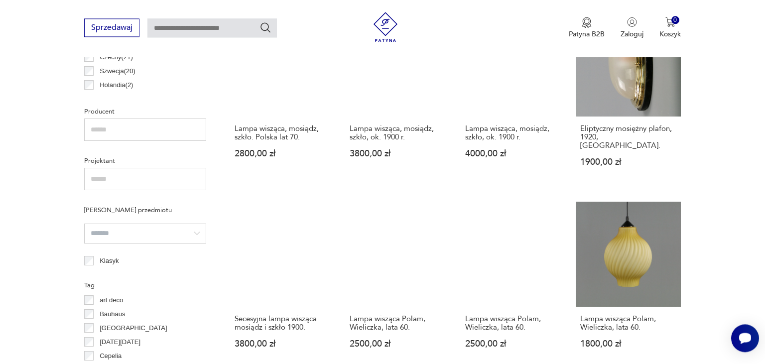
scroll to position [611, 0]
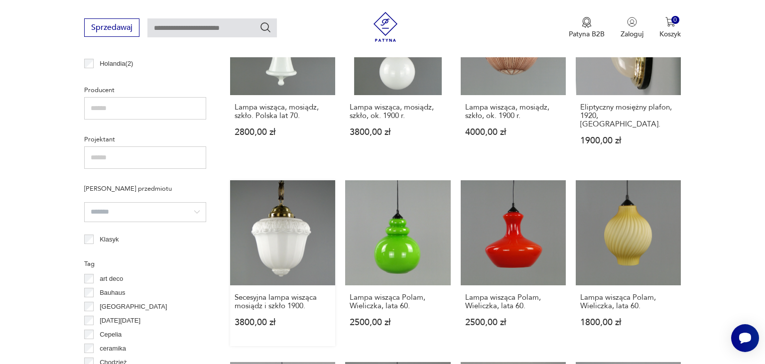
click at [284, 229] on link "Secesyjna lampa wisząca mosiądz i szkło 1900. 3800,00 zł" at bounding box center [282, 263] width 105 height 166
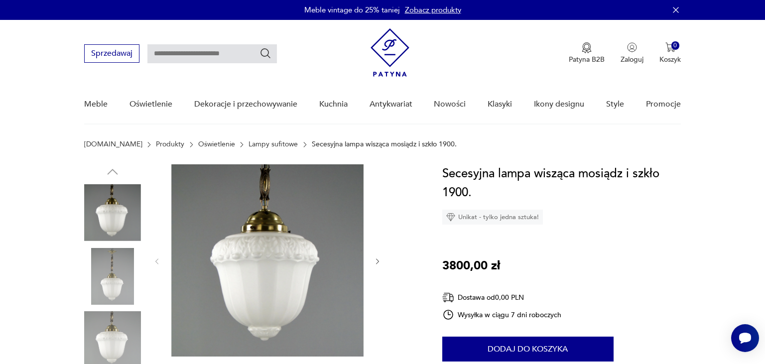
click at [296, 270] on img at bounding box center [267, 260] width 192 height 192
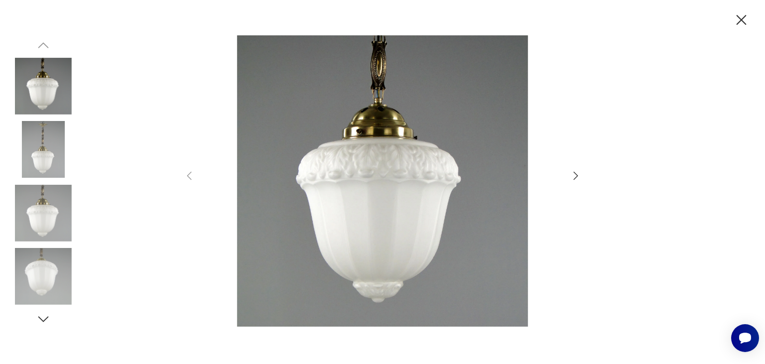
click at [575, 176] on icon "button" at bounding box center [576, 176] width 12 height 12
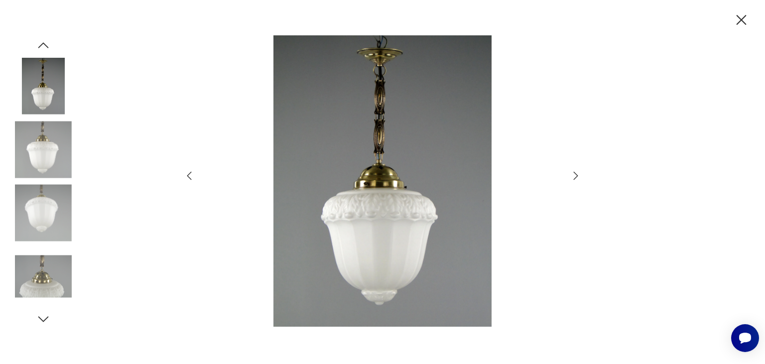
click at [576, 175] on icon "button" at bounding box center [576, 176] width 4 height 8
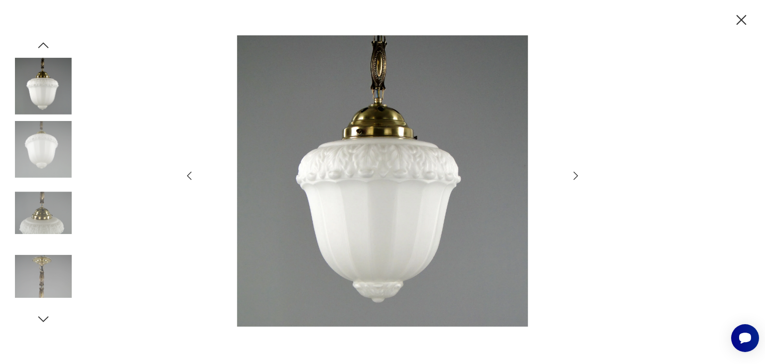
click at [576, 175] on icon "button" at bounding box center [576, 176] width 4 height 8
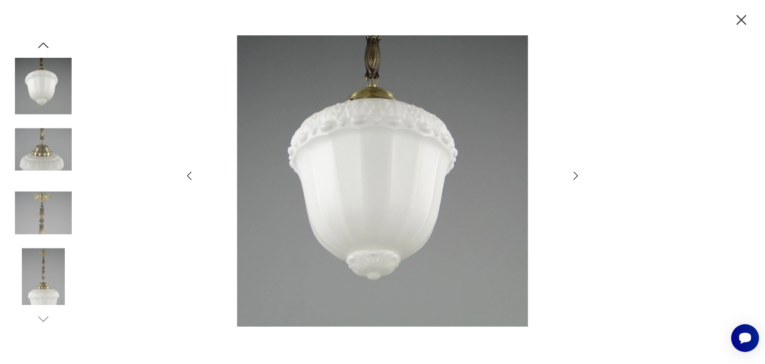
click at [576, 175] on icon "button" at bounding box center [576, 176] width 4 height 8
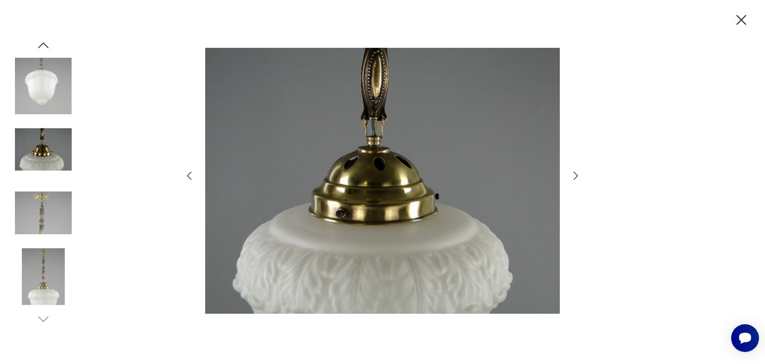
click at [575, 175] on icon "button" at bounding box center [576, 176] width 12 height 12
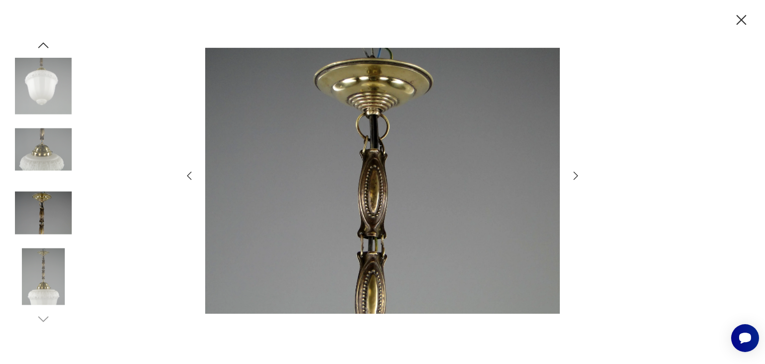
click at [575, 175] on icon "button" at bounding box center [576, 176] width 12 height 12
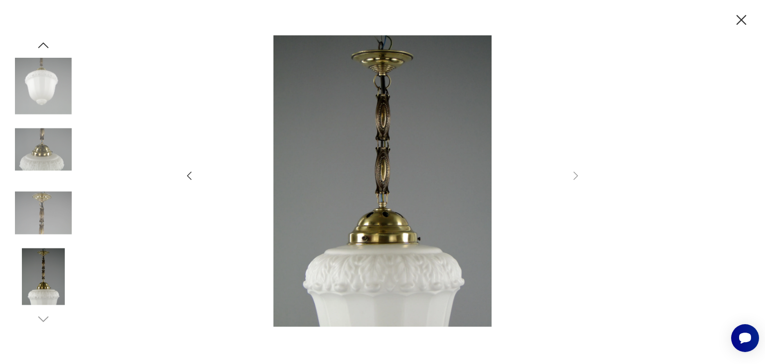
click at [739, 23] on icon "button" at bounding box center [741, 19] width 17 height 17
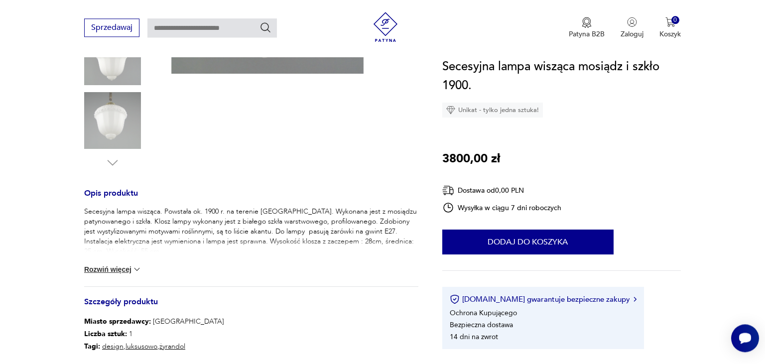
scroll to position [315, 0]
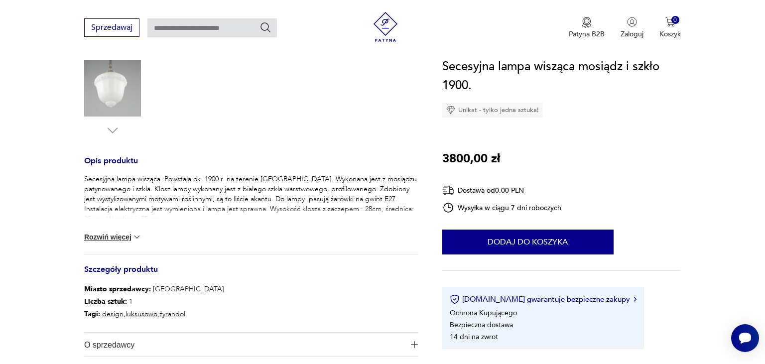
click at [95, 237] on button "Rozwiń więcej" at bounding box center [113, 237] width 58 height 10
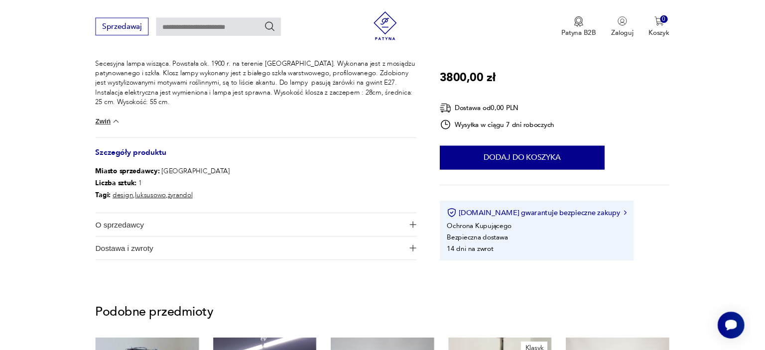
scroll to position [421, 0]
